Goal: Communication & Community: Answer question/provide support

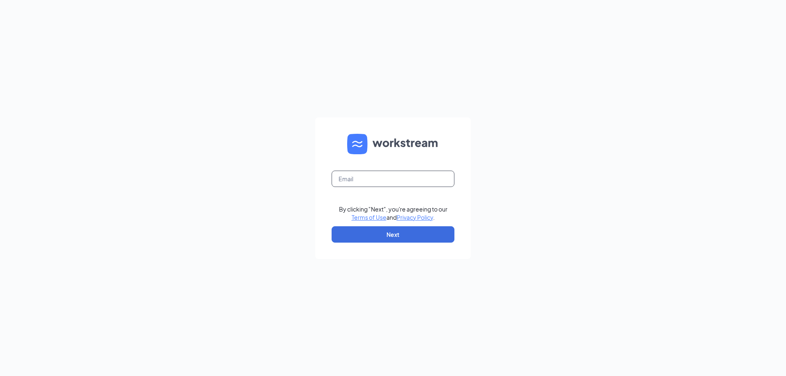
click at [392, 180] on input "text" at bounding box center [392, 179] width 123 height 16
type input "lusk.amanda@yahoo.com"
click at [397, 234] on button "Next" at bounding box center [392, 234] width 123 height 16
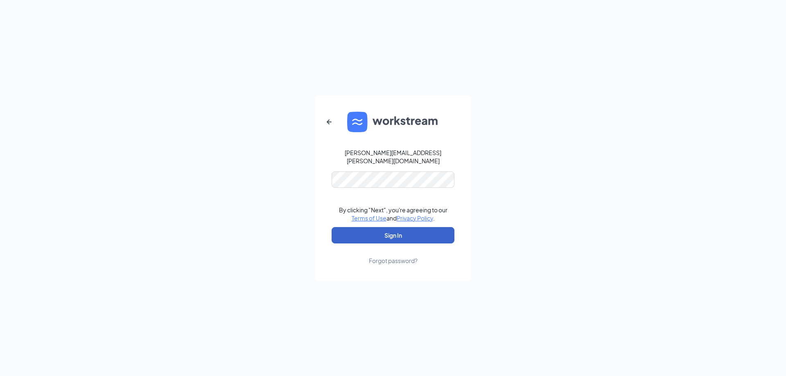
click at [389, 232] on button "Sign In" at bounding box center [392, 235] width 123 height 16
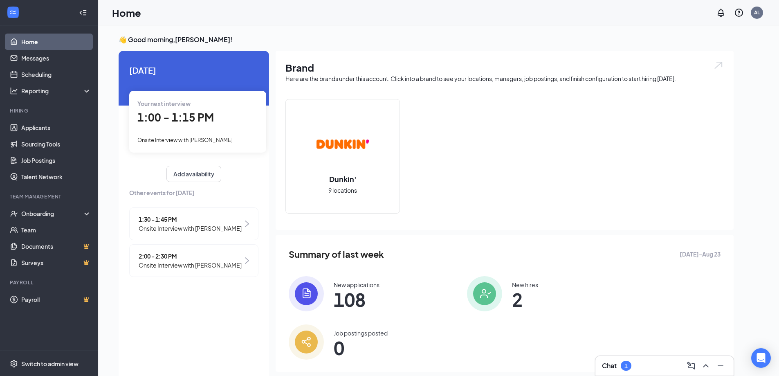
click at [646, 363] on div "Chat 1" at bounding box center [664, 365] width 125 height 13
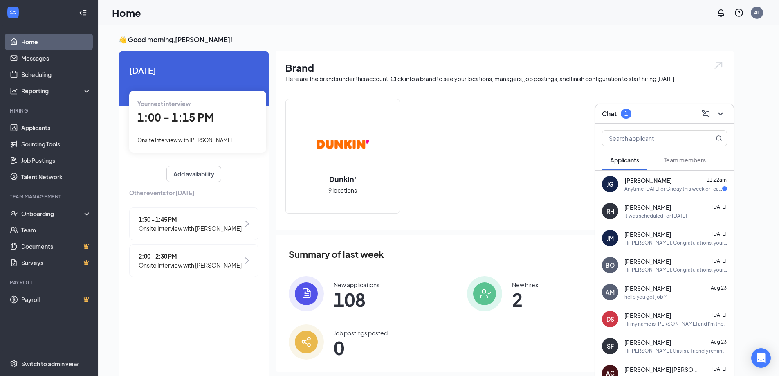
click at [654, 183] on div "Jay Gould 11:22am" at bounding box center [676, 180] width 103 height 8
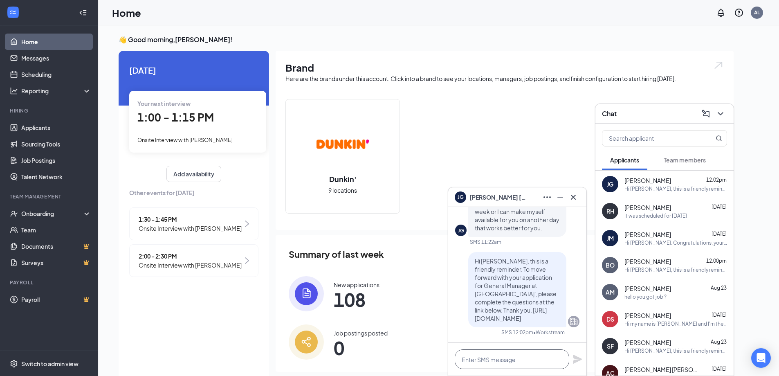
click at [505, 359] on textarea at bounding box center [512, 359] width 115 height 20
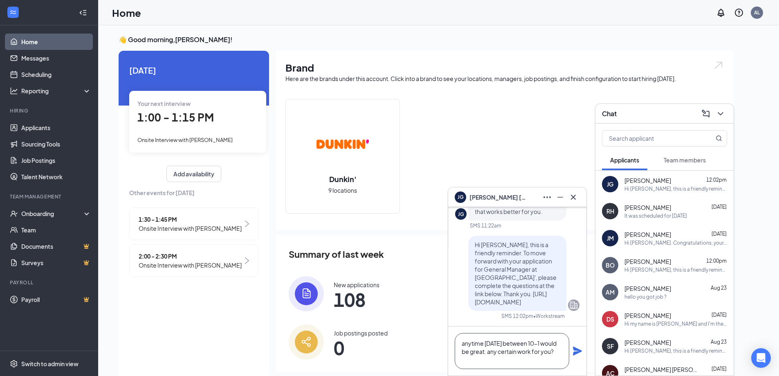
type textarea "anytime on Friday between 10-1 would be great. any certain work for you?"
click at [574, 350] on icon "Plane" at bounding box center [578, 351] width 10 height 10
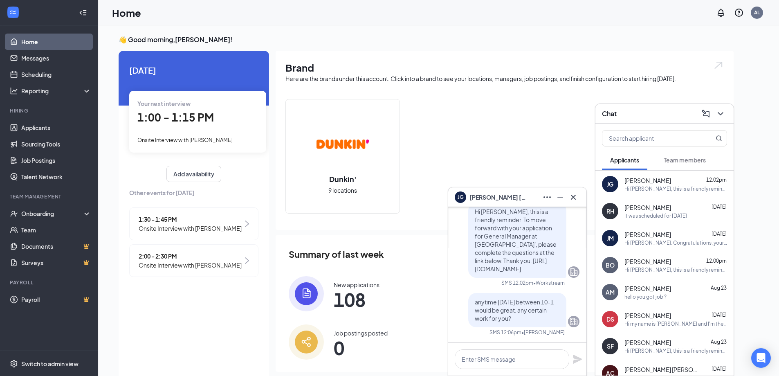
scroll to position [0, 0]
click at [573, 195] on icon "Cross" at bounding box center [574, 197] width 10 height 10
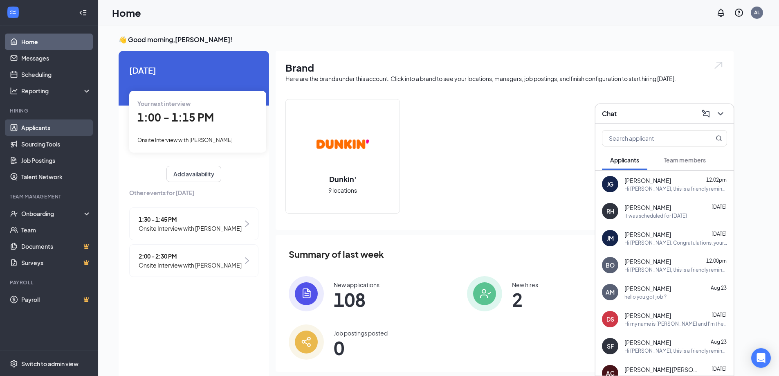
click at [29, 124] on link "Applicants" at bounding box center [56, 127] width 70 height 16
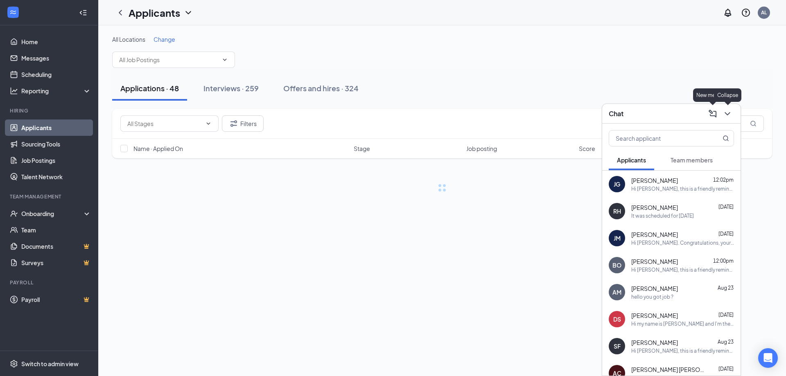
click at [729, 113] on div "Chat" at bounding box center [671, 114] width 138 height 20
